Goal: Task Accomplishment & Management: Complete application form

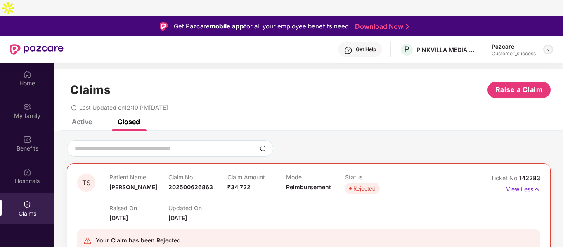
click at [549, 46] on img at bounding box center [548, 49] width 7 height 7
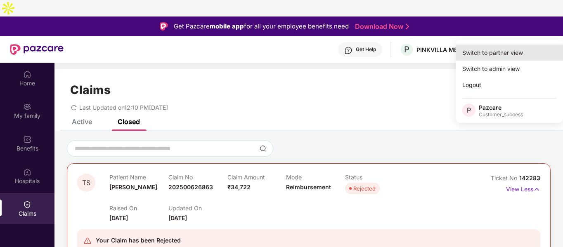
click at [497, 54] on div "Switch to partner view" at bounding box center [509, 53] width 107 height 16
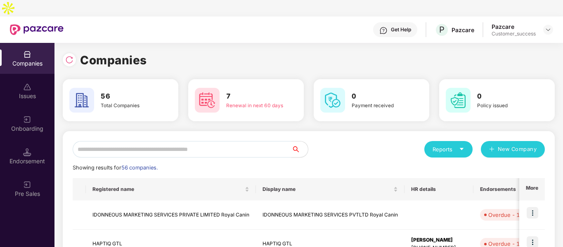
click at [183, 141] on input "text" at bounding box center [182, 149] width 219 height 17
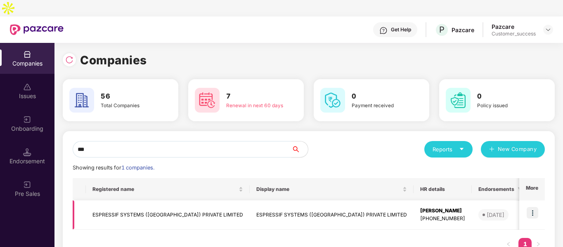
type input "***"
click at [529, 207] on img at bounding box center [533, 213] width 12 height 12
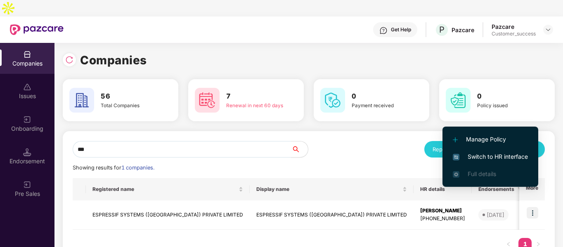
click at [472, 155] on span "Switch to HR interface" at bounding box center [490, 156] width 75 height 9
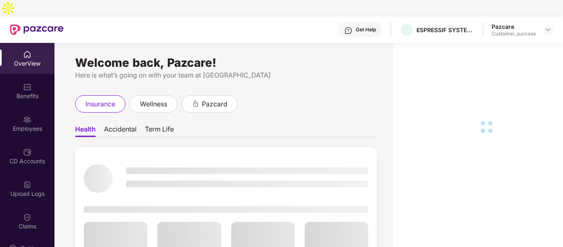
click at [19, 108] on div "Employees" at bounding box center [27, 123] width 54 height 31
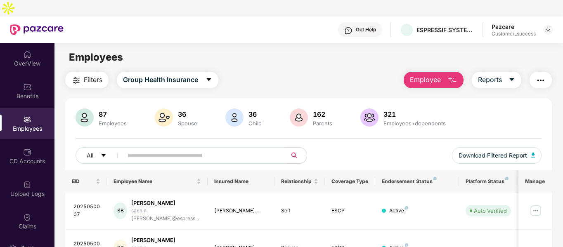
click at [200, 149] on input "text" at bounding box center [202, 155] width 148 height 12
click at [447, 72] on button "Employee" at bounding box center [434, 80] width 60 height 17
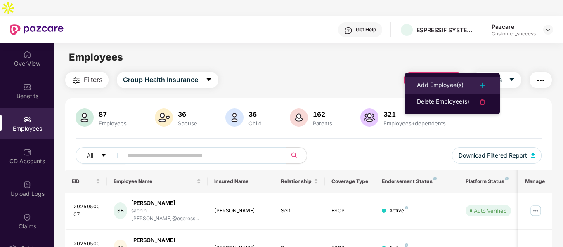
click at [431, 80] on li "Add Employee(s)" at bounding box center [451, 85] width 95 height 17
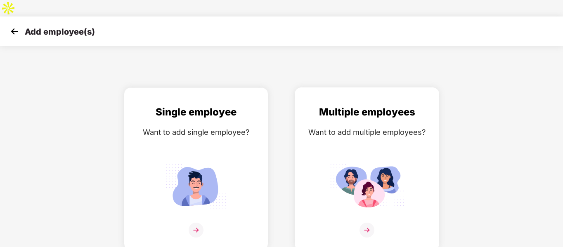
click at [348, 164] on img at bounding box center [367, 187] width 74 height 52
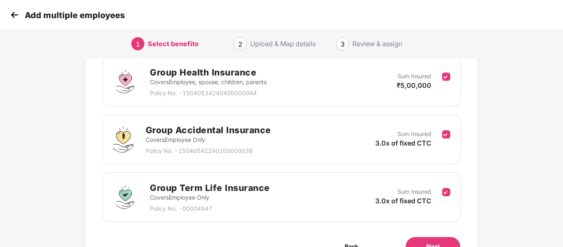
scroll to position [173, 0]
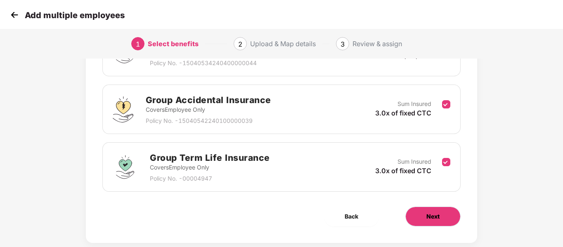
click at [446, 207] on button "Next" at bounding box center [432, 217] width 55 height 20
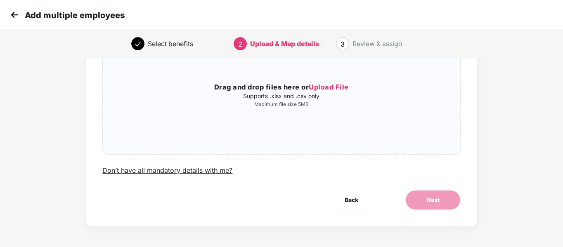
scroll to position [0, 0]
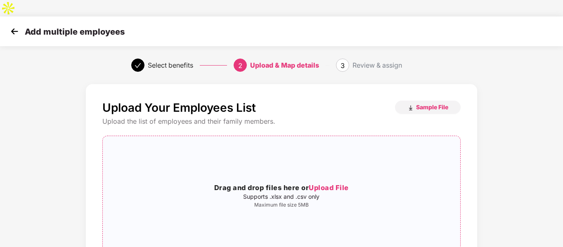
click at [236, 162] on div "Drag and drop files here or Upload File Supports .xlsx and .csv only Maximum fi…" at bounding box center [281, 196] width 357 height 106
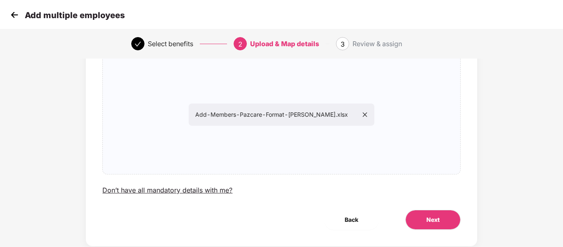
scroll to position [84, 0]
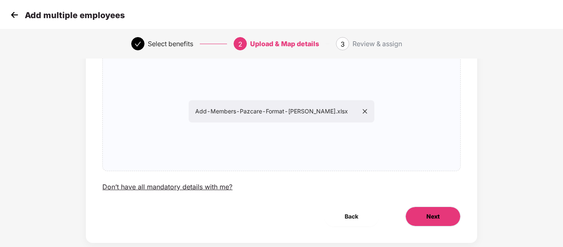
click at [439, 212] on span "Next" at bounding box center [432, 216] width 13 height 9
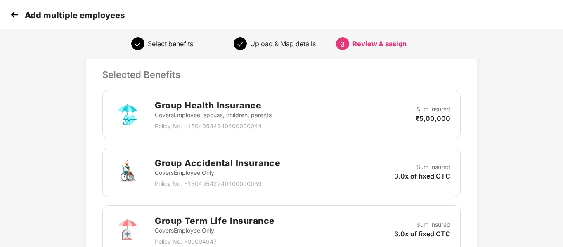
scroll to position [338, 0]
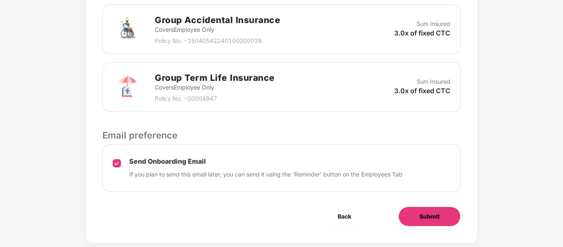
click at [411, 207] on button "Submit" at bounding box center [429, 217] width 62 height 20
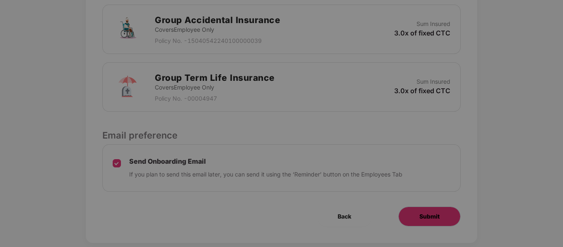
scroll to position [0, 0]
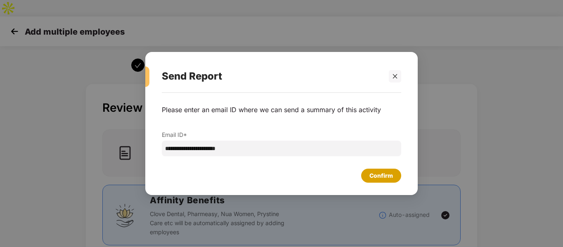
click at [365, 173] on div "Confirm" at bounding box center [381, 176] width 40 height 14
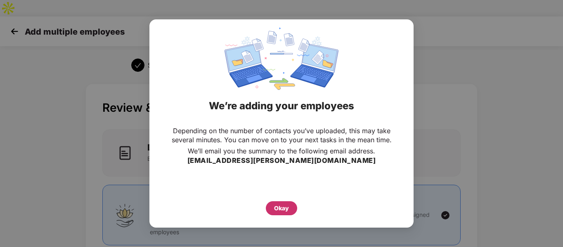
click at [270, 214] on div "Okay" at bounding box center [281, 208] width 31 height 14
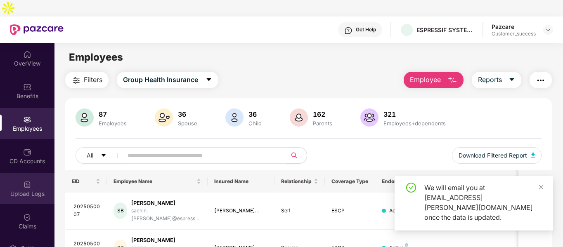
click at [29, 181] on img at bounding box center [27, 185] width 8 height 8
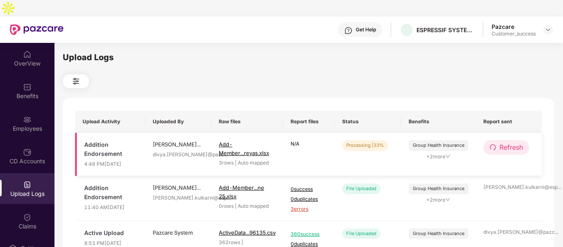
click at [515, 142] on span "Refresh" at bounding box center [511, 147] width 24 height 10
click at [515, 142] on span "Refresh" at bounding box center [512, 147] width 24 height 10
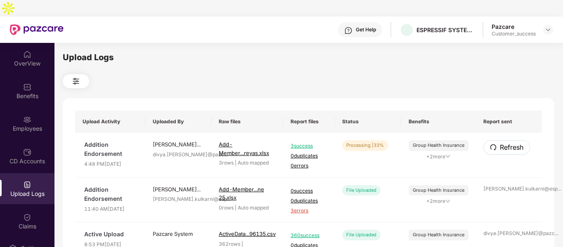
click at [515, 142] on span "Refresh" at bounding box center [512, 147] width 24 height 10
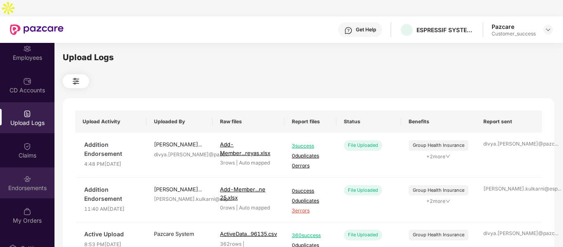
click at [23, 175] on img at bounding box center [27, 179] width 8 height 8
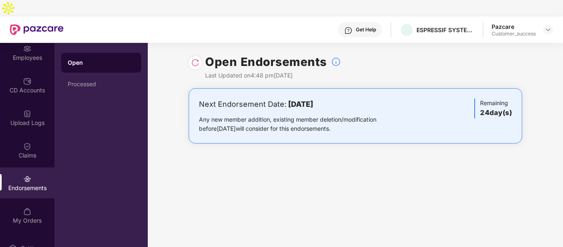
click at [196, 59] on img at bounding box center [195, 63] width 8 height 8
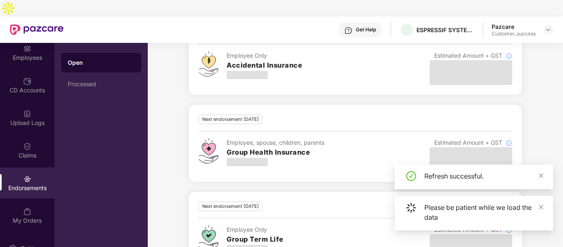
scroll to position [158, 0]
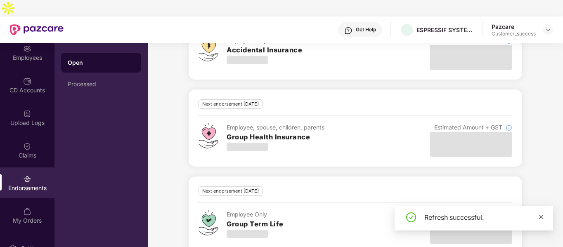
click at [541, 218] on icon "close" at bounding box center [541, 217] width 6 height 6
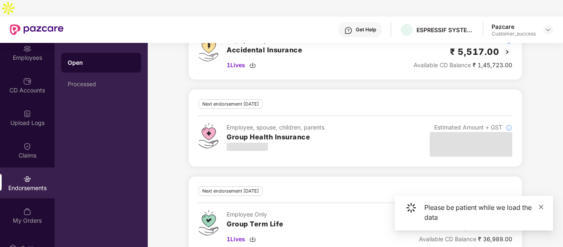
click at [541, 206] on icon "close" at bounding box center [541, 207] width 5 height 5
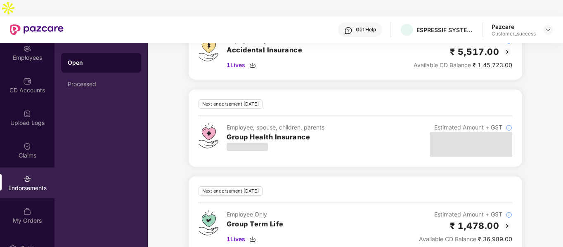
click at [506, 221] on img at bounding box center [507, 226] width 10 height 10
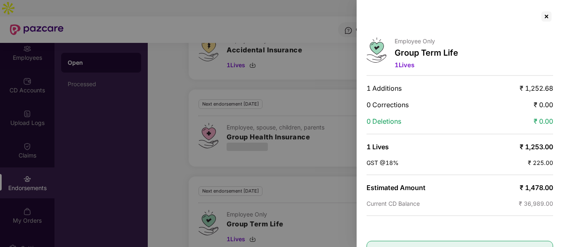
scroll to position [32, 0]
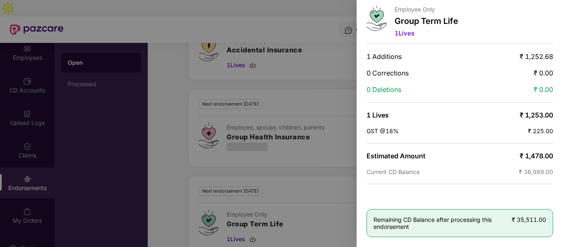
click at [345, 96] on div at bounding box center [281, 123] width 563 height 247
click at [322, 52] on div at bounding box center [281, 123] width 563 height 247
click at [209, 28] on div at bounding box center [281, 123] width 563 height 247
click at [326, 17] on div at bounding box center [281, 123] width 563 height 247
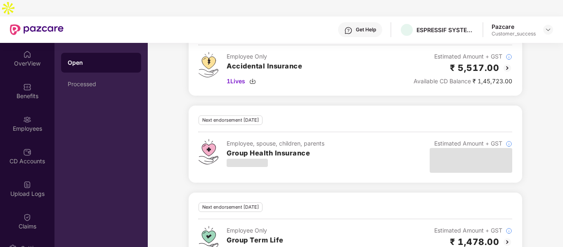
scroll to position [158, 0]
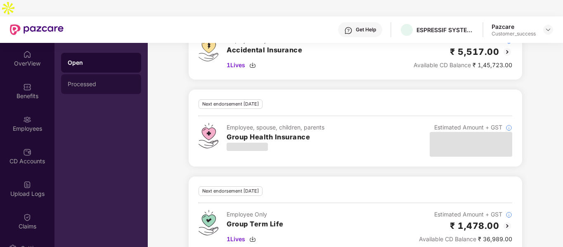
click at [78, 81] on div "Processed" at bounding box center [101, 84] width 67 height 7
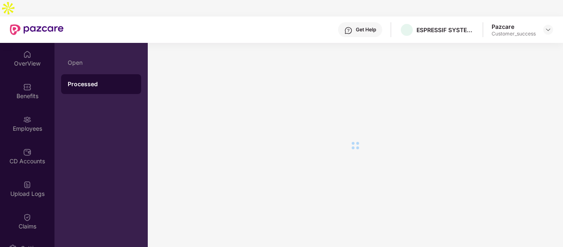
scroll to position [0, 0]
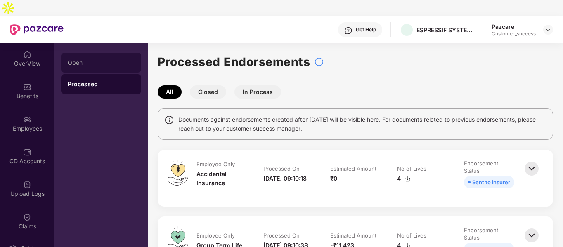
click at [89, 53] on div "Open" at bounding box center [101, 63] width 80 height 20
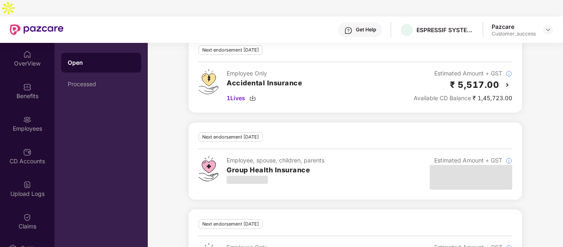
scroll to position [158, 0]
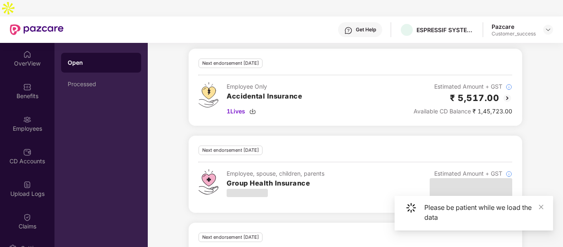
scroll to position [113, 0]
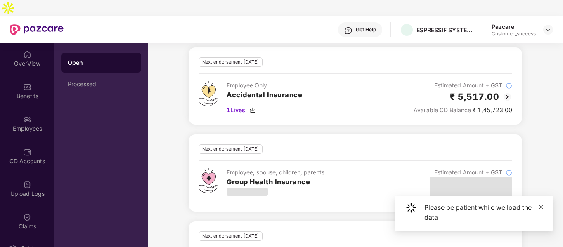
click at [541, 206] on icon "close" at bounding box center [541, 207] width 6 height 6
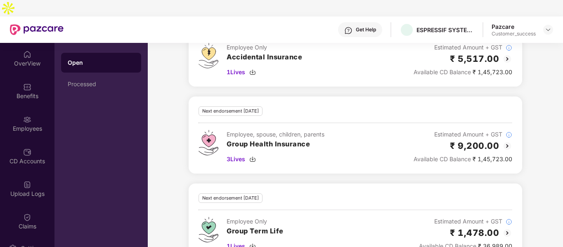
scroll to position [146, 0]
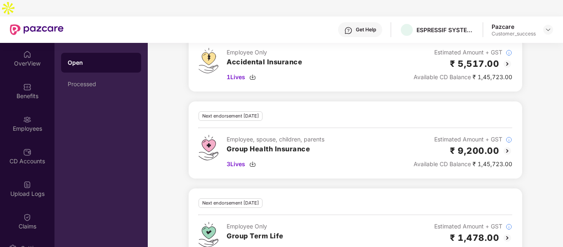
click at [506, 146] on img at bounding box center [507, 151] width 10 height 10
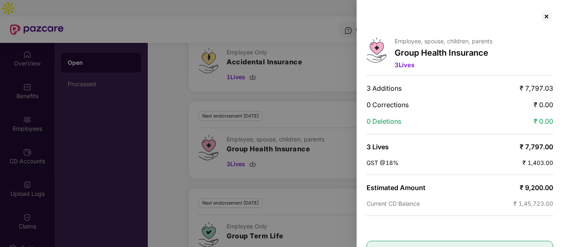
scroll to position [32, 0]
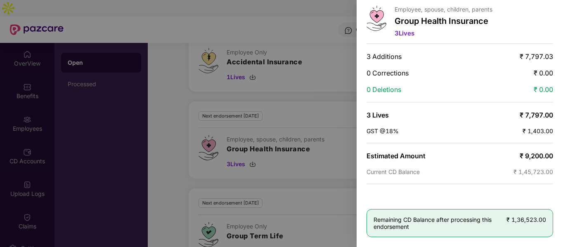
click at [210, 57] on div at bounding box center [281, 123] width 563 height 247
click at [339, 61] on div at bounding box center [281, 123] width 563 height 247
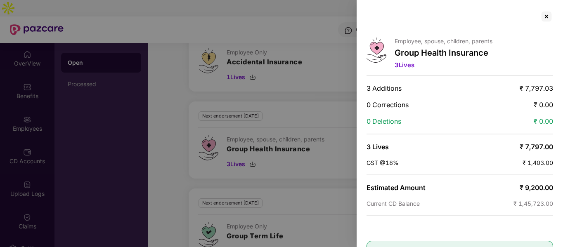
click at [539, 18] on div at bounding box center [460, 16] width 187 height 13
click at [545, 17] on div at bounding box center [546, 16] width 13 height 13
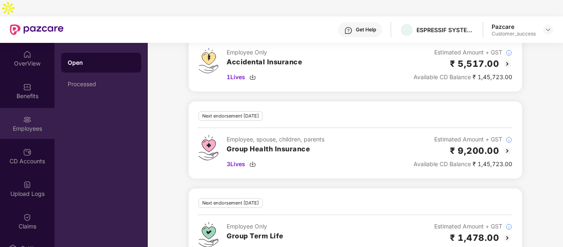
click at [31, 108] on div "Employees" at bounding box center [27, 123] width 54 height 31
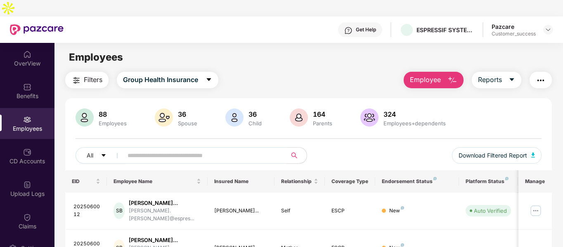
click at [128, 149] on input "text" at bounding box center [202, 155] width 148 height 12
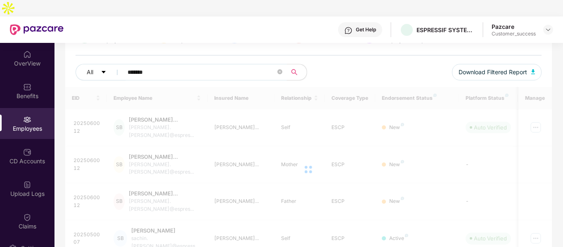
scroll to position [84, 0]
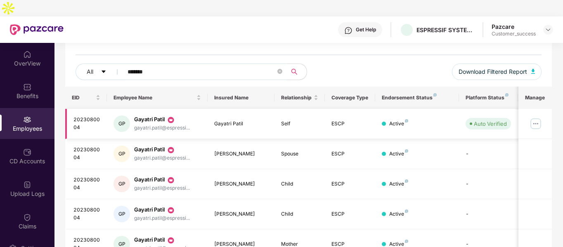
type input "*******"
click at [534, 117] on img at bounding box center [535, 123] width 13 height 13
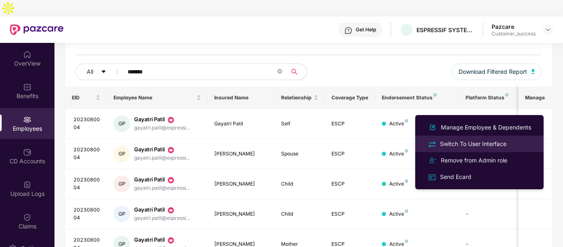
click at [447, 143] on div "Switch To User Interface" at bounding box center [473, 144] width 70 height 9
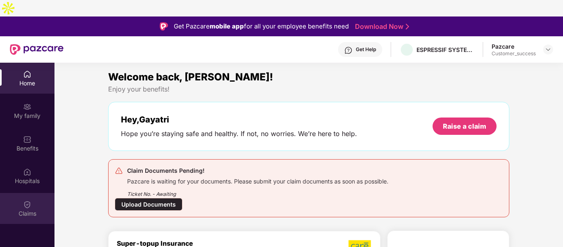
click at [8, 210] on div "Claims" at bounding box center [27, 214] width 54 height 8
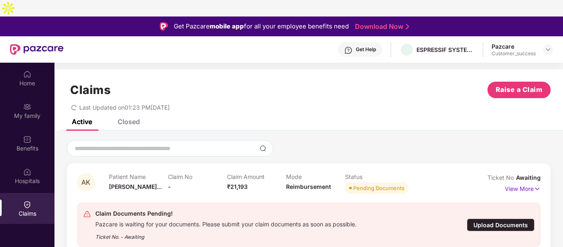
click at [492, 219] on div "Upload Documents" at bounding box center [501, 225] width 68 height 13
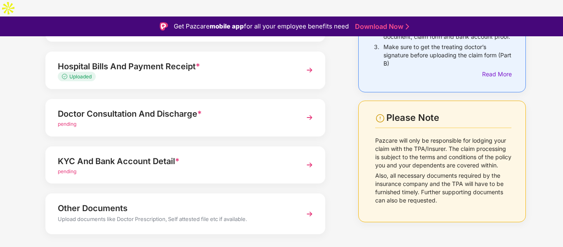
scroll to position [116, 0]
click at [260, 154] on div "KYC And Bank Account Detail *" at bounding box center [175, 160] width 234 height 13
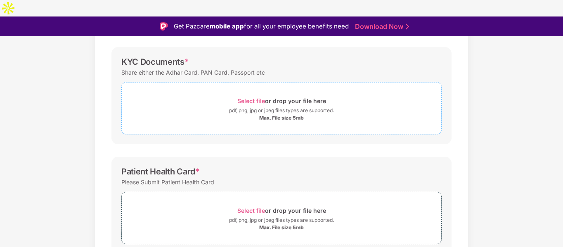
click at [288, 115] on div "Max. File size 5mb" at bounding box center [281, 118] width 45 height 7
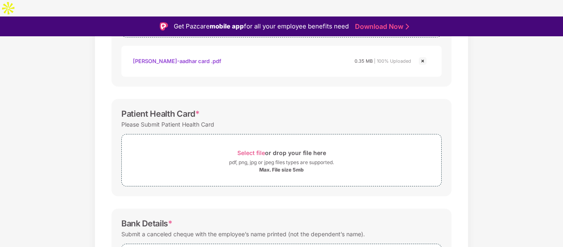
scroll to position [215, 0]
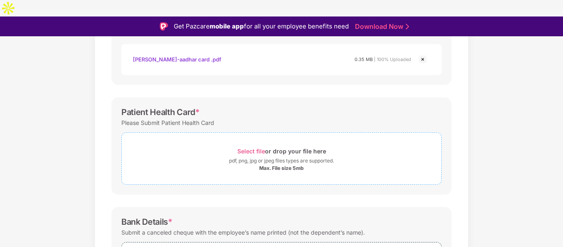
click at [220, 157] on div "pdf, png, jpg or jpeg files types are supported." at bounding box center [281, 161] width 319 height 8
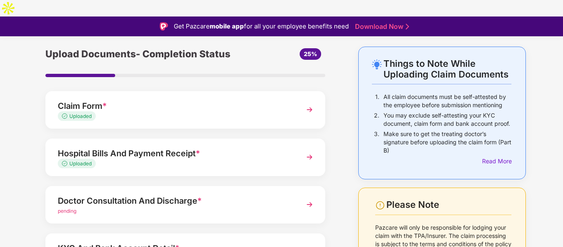
scroll to position [0, 0]
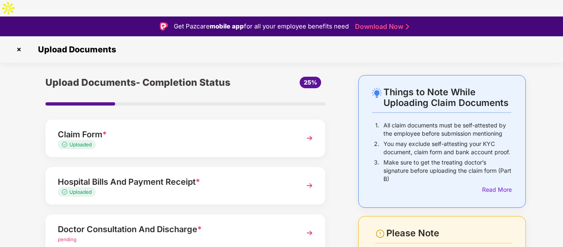
click at [18, 43] on img at bounding box center [18, 49] width 13 height 13
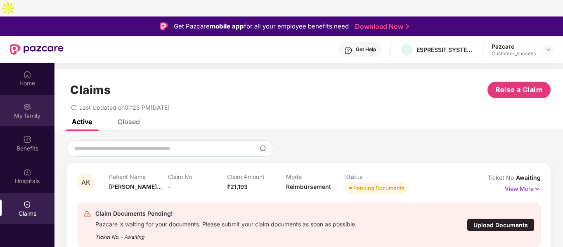
click at [42, 95] on div "My family" at bounding box center [27, 110] width 54 height 31
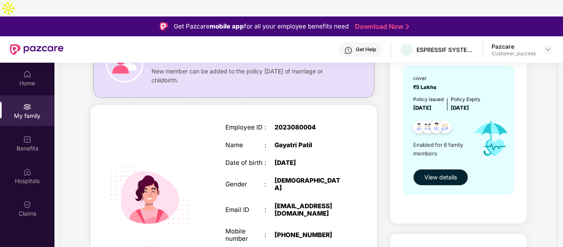
scroll to position [82, 0]
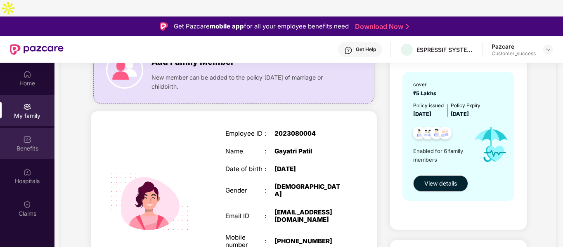
click at [15, 144] on div "Benefits" at bounding box center [27, 148] width 54 height 8
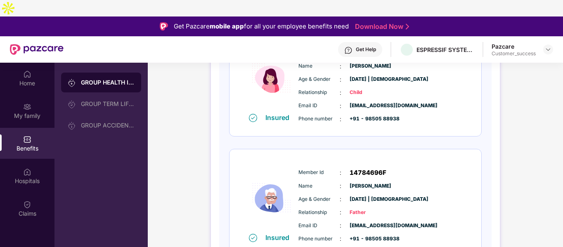
scroll to position [518, 0]
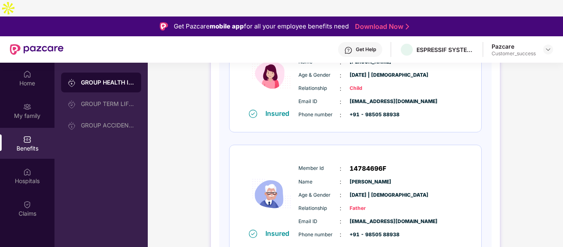
drag, startPoint x: 445, startPoint y: 154, endPoint x: 428, endPoint y: 202, distance: 50.5
click at [428, 217] on div "Email ID : gayatri.patil@espressif.com" at bounding box center [380, 221] width 164 height 9
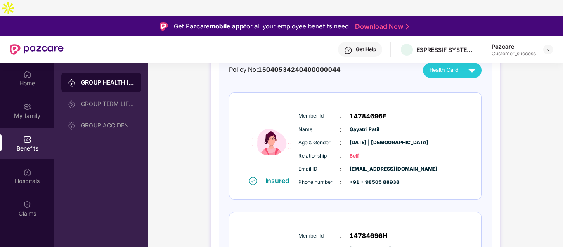
scroll to position [0, 0]
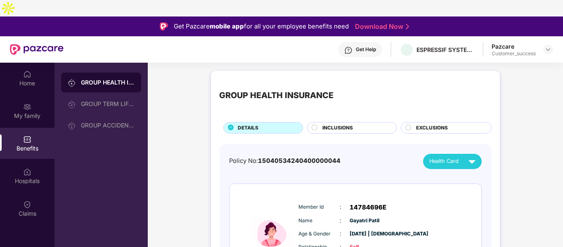
click at [456, 157] on span "Health Card" at bounding box center [443, 161] width 29 height 8
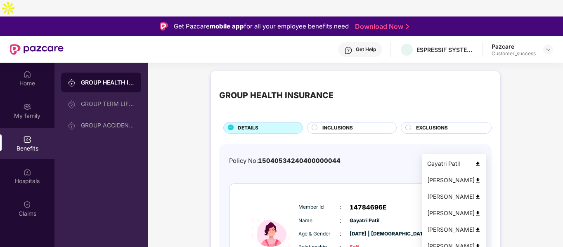
click at [475, 228] on img at bounding box center [478, 230] width 6 height 6
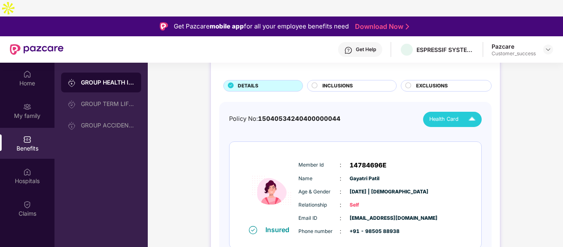
scroll to position [43, 0]
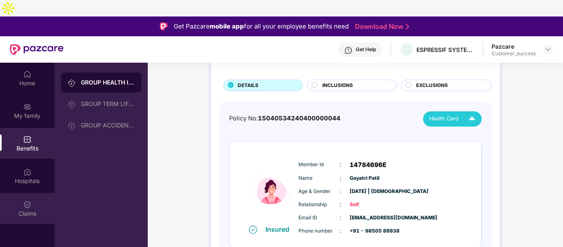
click at [26, 210] on div "Claims" at bounding box center [27, 214] width 54 height 8
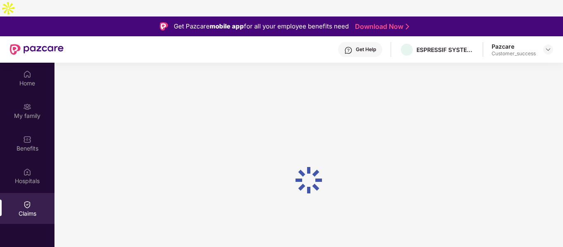
scroll to position [0, 0]
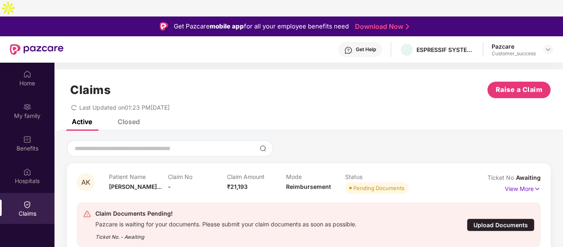
click at [482, 219] on div "Upload Documents" at bounding box center [501, 225] width 68 height 13
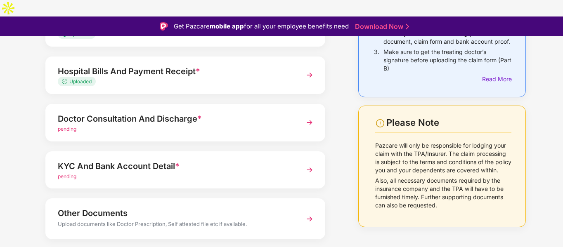
scroll to position [118, 0]
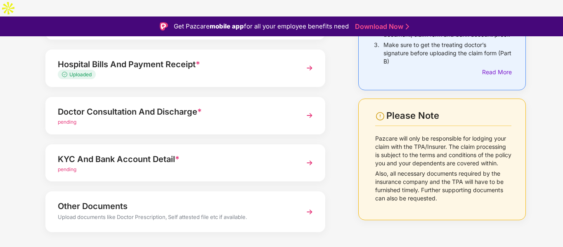
click at [192, 105] on div "Doctor Consultation And Discharge *" at bounding box center [175, 111] width 234 height 13
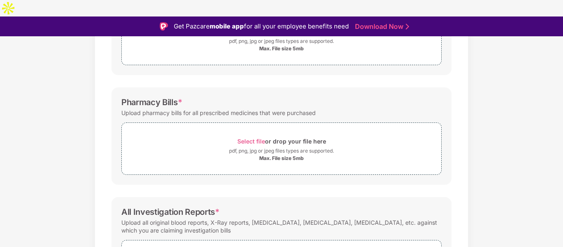
scroll to position [186, 0]
click at [213, 135] on div "Select file or drop your file here" at bounding box center [281, 140] width 319 height 11
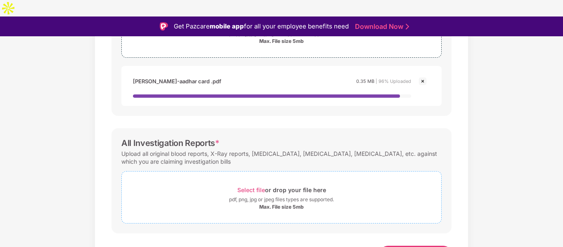
click at [199, 184] on div "Select file or drop your file here" at bounding box center [281, 189] width 319 height 11
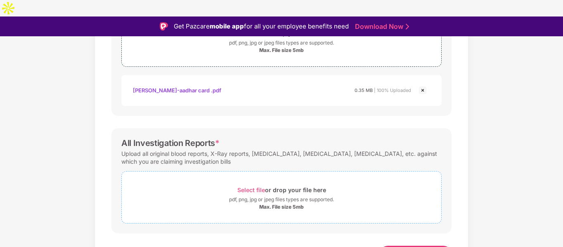
scroll to position [293, 0]
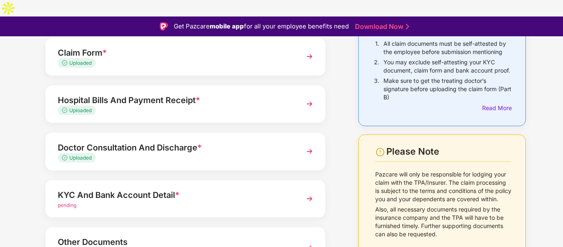
scroll to position [97, 0]
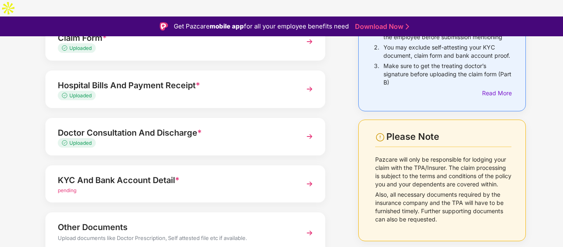
click at [196, 174] on div "KYC And Bank Account Detail *" at bounding box center [175, 180] width 234 height 13
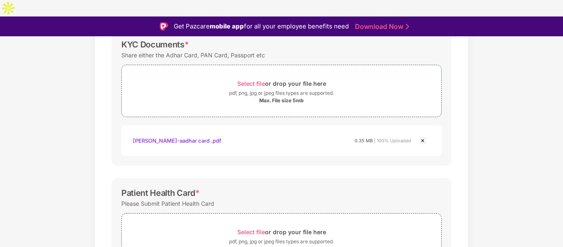
scroll to position [132, 0]
click at [212, 90] on div "pdf, png, jpg or jpeg files types are supported." at bounding box center [281, 94] width 319 height 8
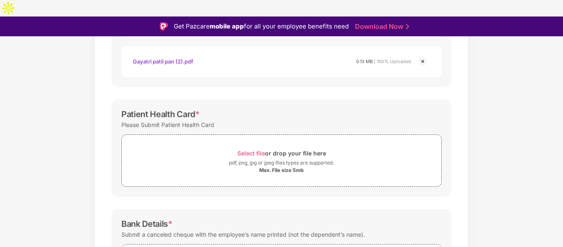
scroll to position [255, 0]
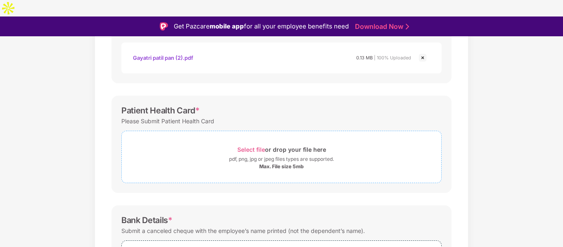
click at [220, 144] on div "Select file or drop your file here" at bounding box center [281, 149] width 319 height 11
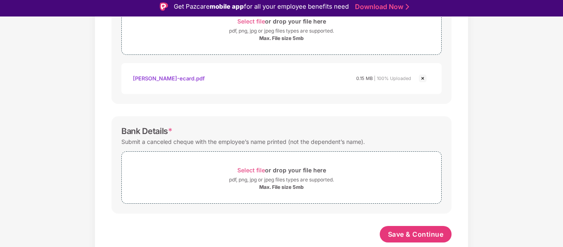
scroll to position [364, 0]
click at [389, 226] on button "Save & Continue" at bounding box center [416, 234] width 72 height 17
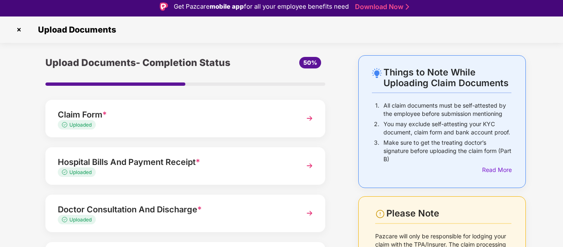
scroll to position [118, 0]
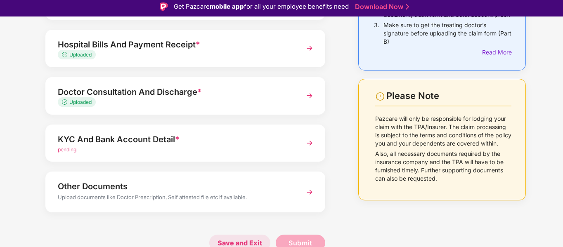
click at [238, 235] on span "Save and Exit" at bounding box center [239, 243] width 61 height 17
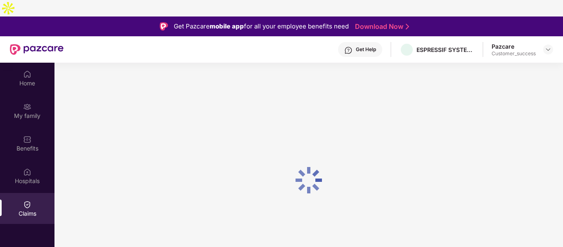
scroll to position [0, 0]
